Goal: Information Seeking & Learning: Learn about a topic

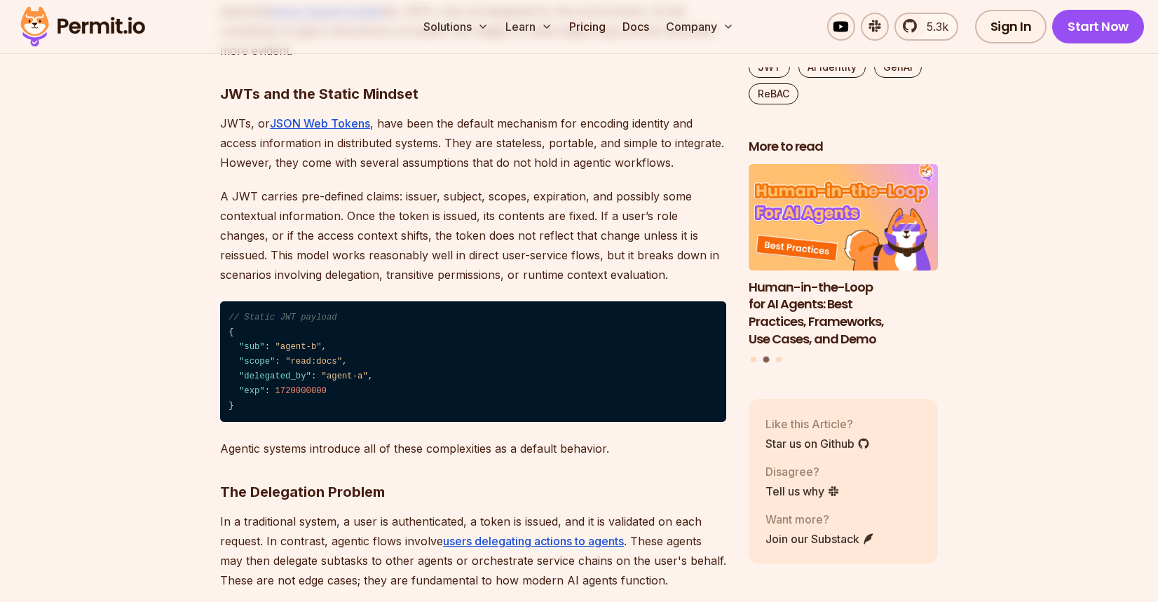
scroll to position [961, 0]
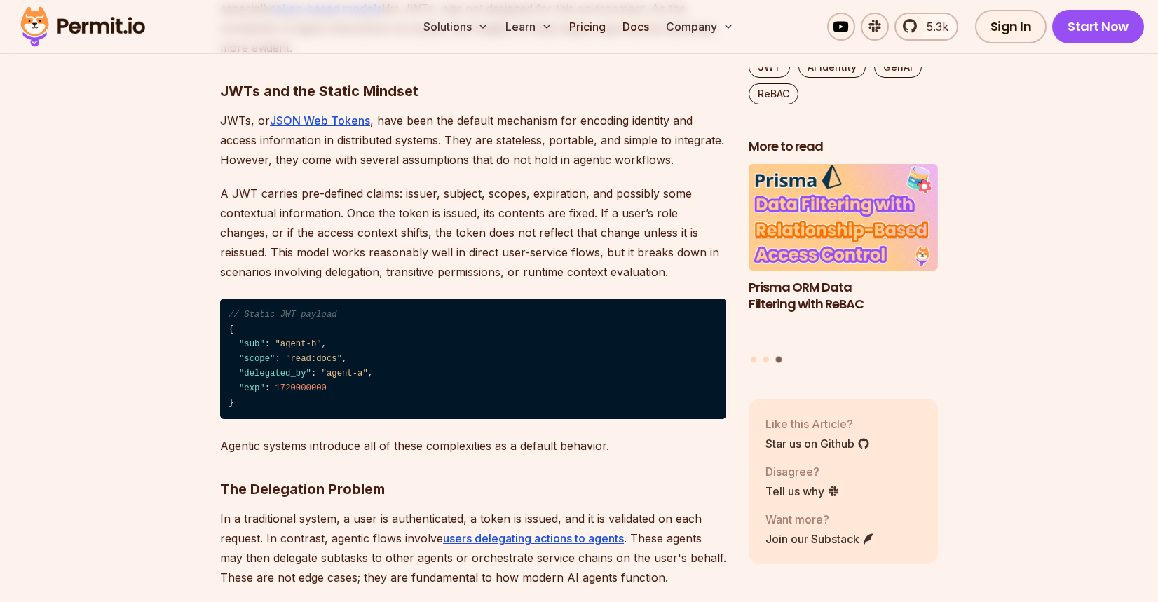
click at [355, 188] on p "A JWT carries pre-defined claims: issuer, subject, scopes, expiration, and poss…" at bounding box center [473, 233] width 506 height 98
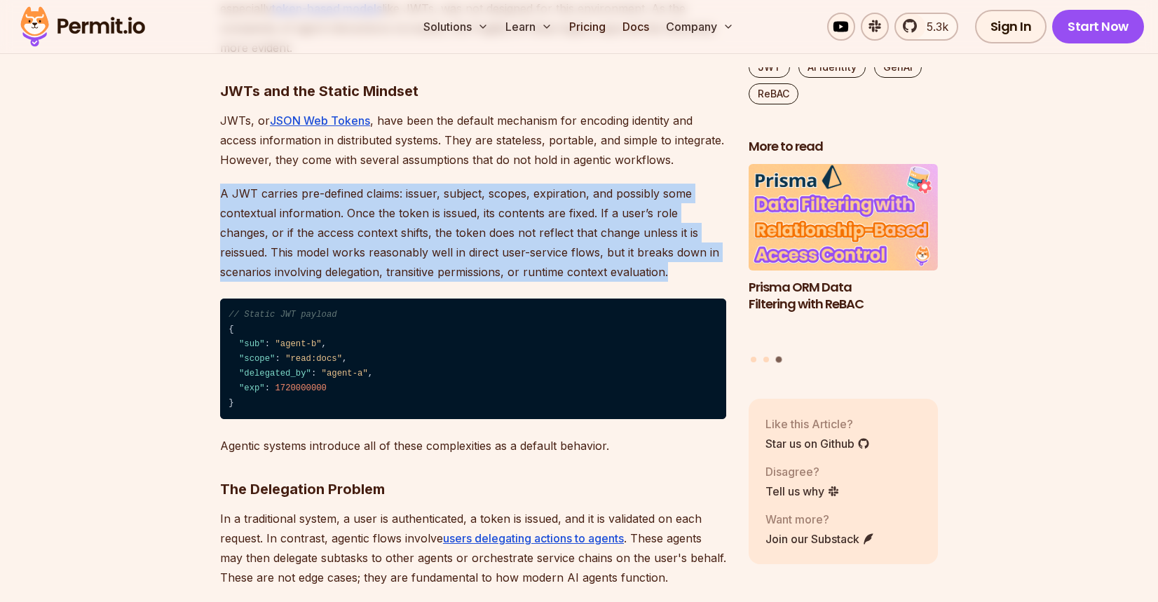
click at [355, 188] on p "A JWT carries pre-defined claims: issuer, subject, scopes, expiration, and poss…" at bounding box center [473, 233] width 506 height 98
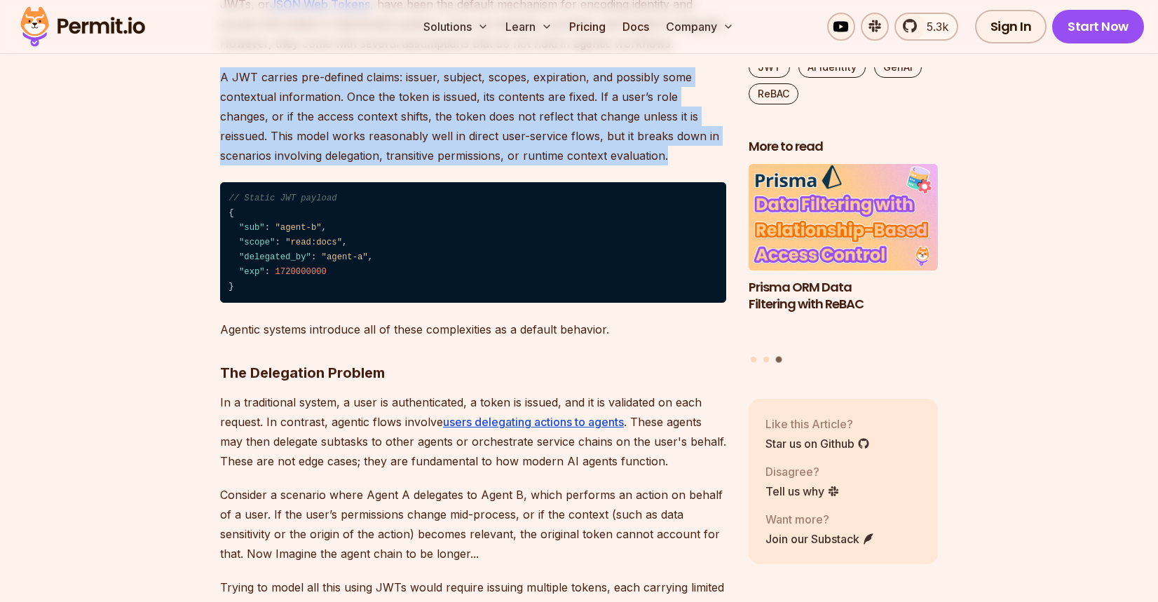
scroll to position [1078, 0]
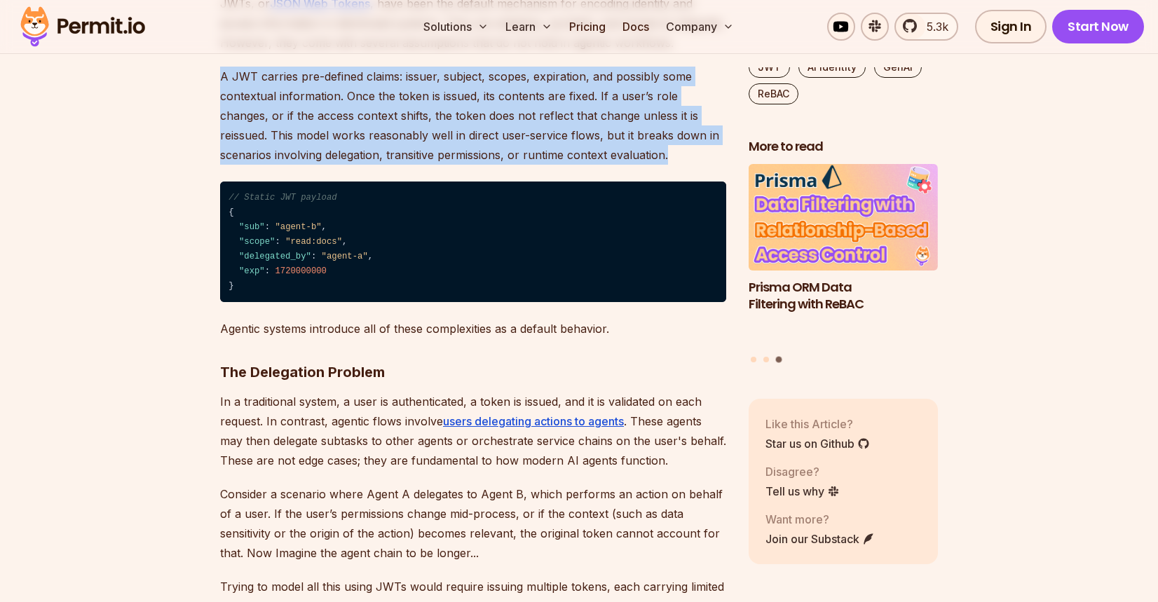
copy p "A JWT carries pre-defined claims: issuer, subject, scopes, expiration, and poss…"
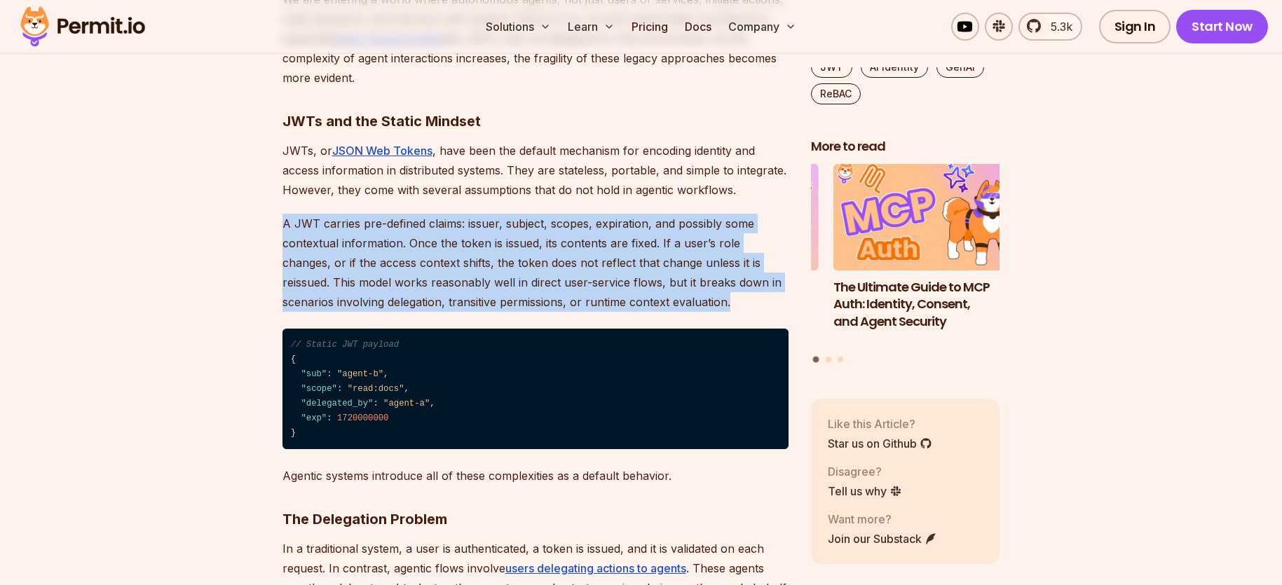
scroll to position [931, 0]
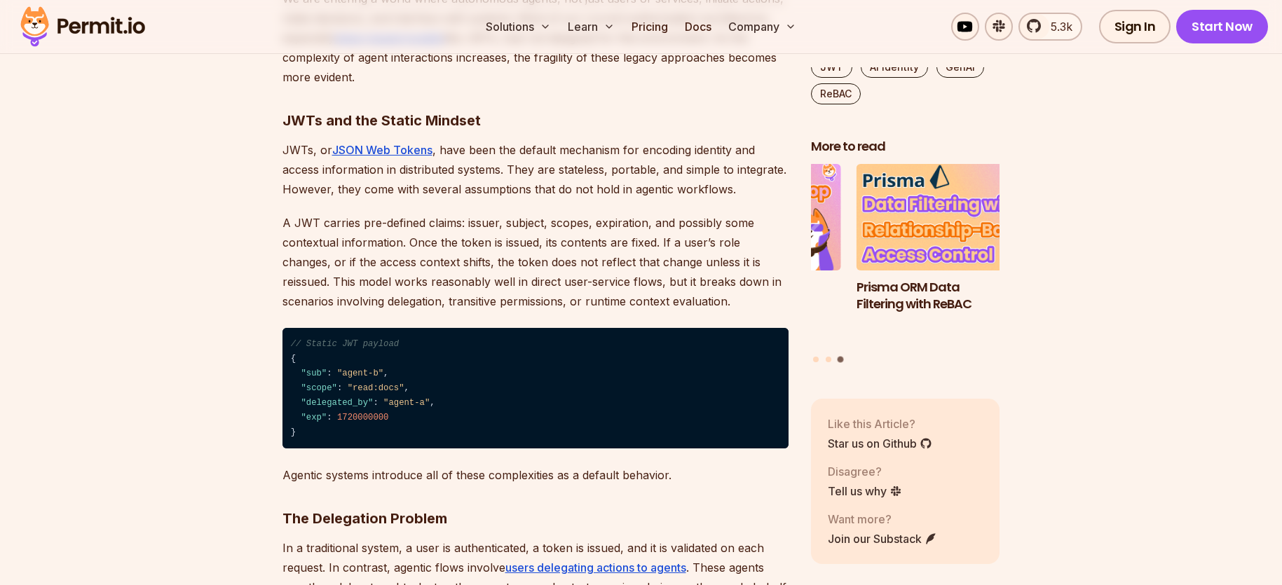
click at [562, 223] on p "A JWT carries pre-defined claims: issuer, subject, scopes, expiration, and poss…" at bounding box center [536, 262] width 506 height 98
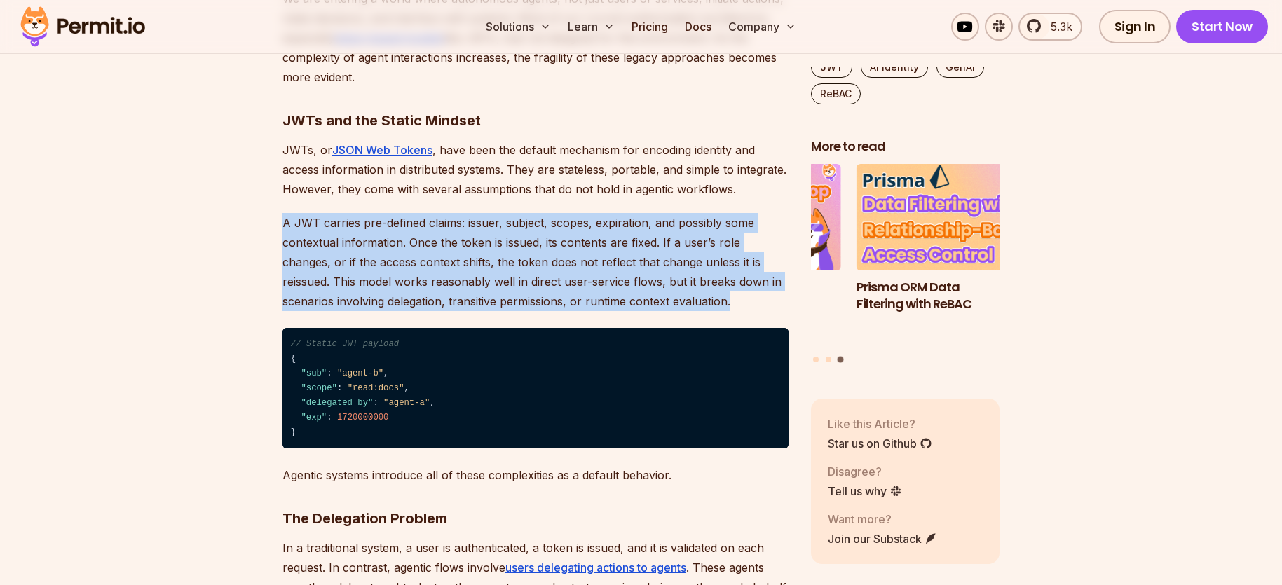
click at [562, 223] on p "A JWT carries pre-defined claims: issuer, subject, scopes, expiration, and poss…" at bounding box center [536, 262] width 506 height 98
copy p "A JWT carries pre-defined claims: issuer, subject, scopes, expiration, and poss…"
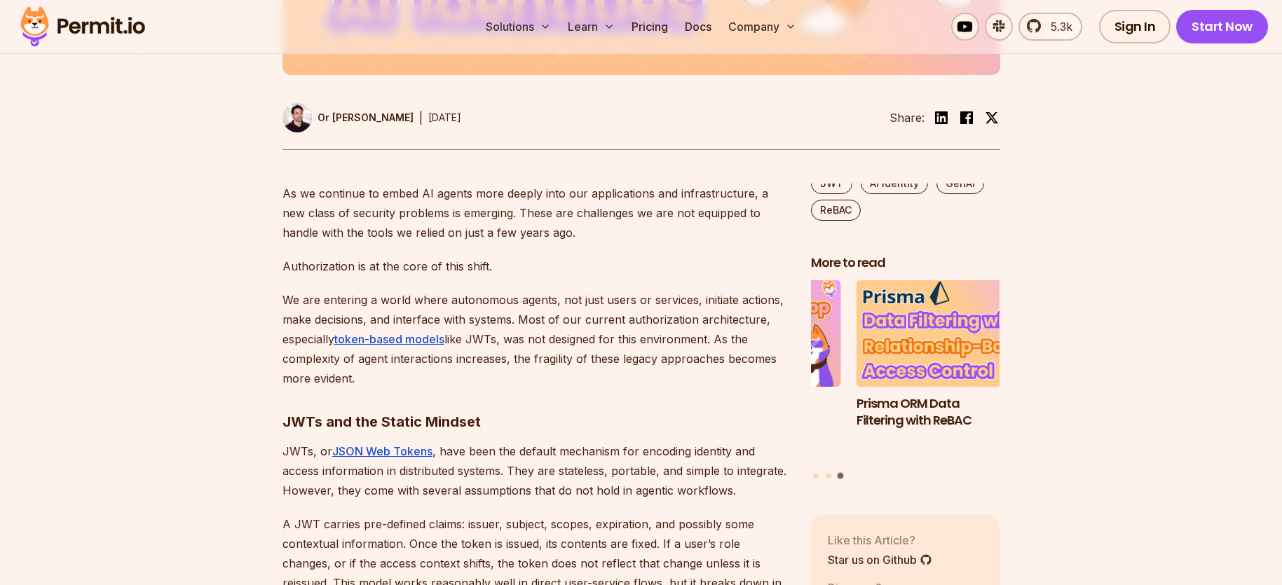
scroll to position [630, 0]
